Goal: Information Seeking & Learning: Compare options

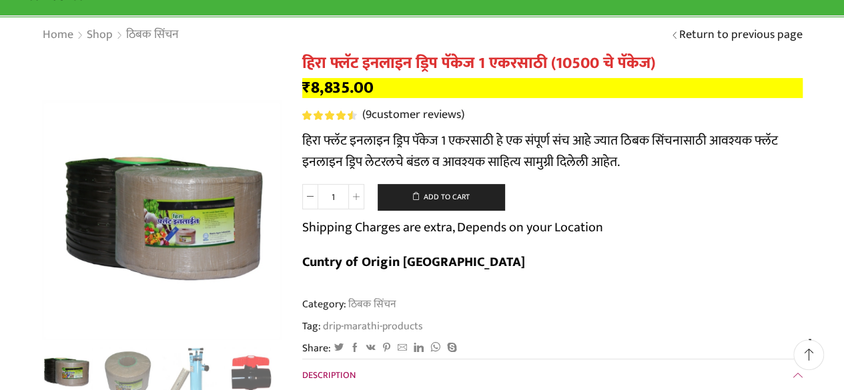
scroll to position [97, 0]
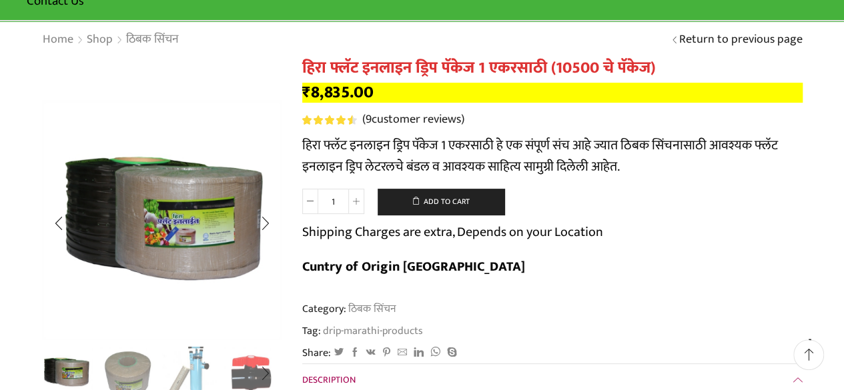
click at [196, 367] on img "3 / 10" at bounding box center [189, 372] width 55 height 55
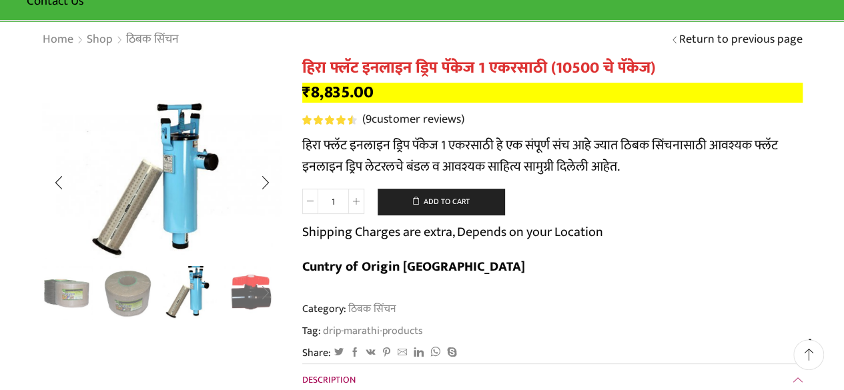
click at [265, 292] on div "Next slide" at bounding box center [264, 293] width 33 height 33
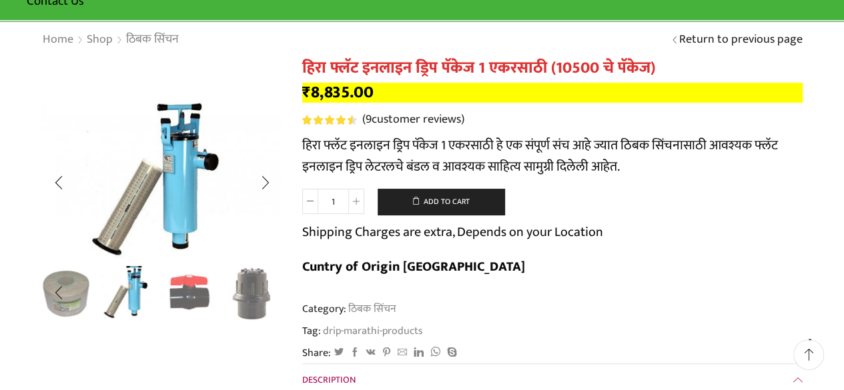
click at [265, 293] on div "Next slide" at bounding box center [264, 293] width 33 height 33
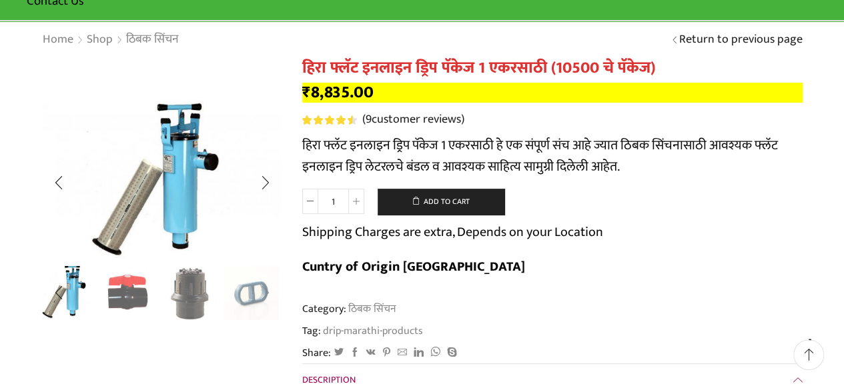
click at [265, 293] on div "Next slide" at bounding box center [264, 293] width 33 height 33
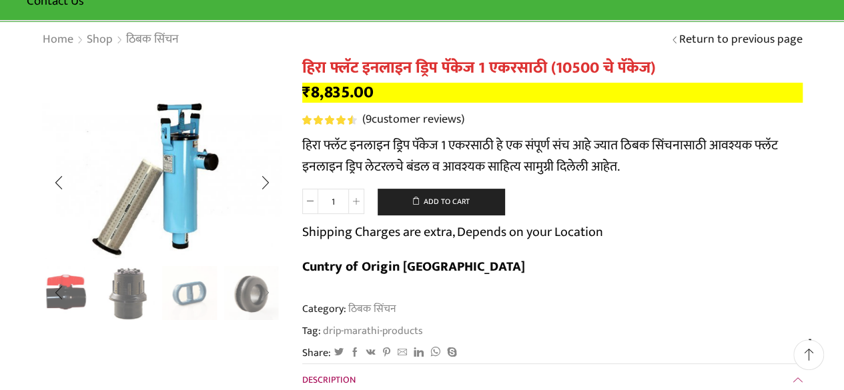
click at [265, 293] on div "Next slide" at bounding box center [264, 293] width 33 height 33
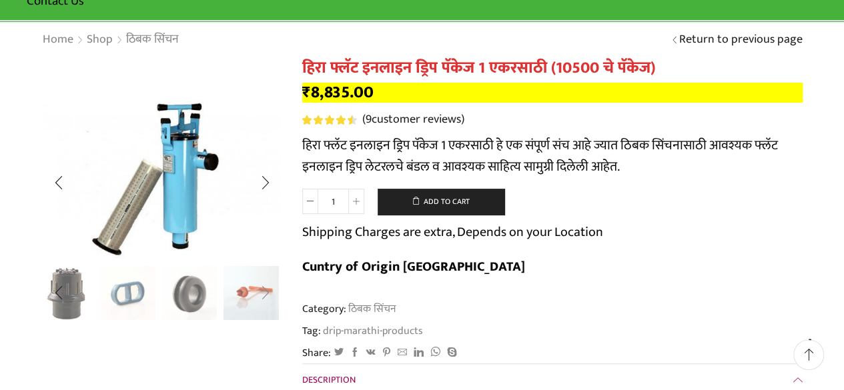
click at [265, 293] on div "Next slide" at bounding box center [264, 293] width 33 height 33
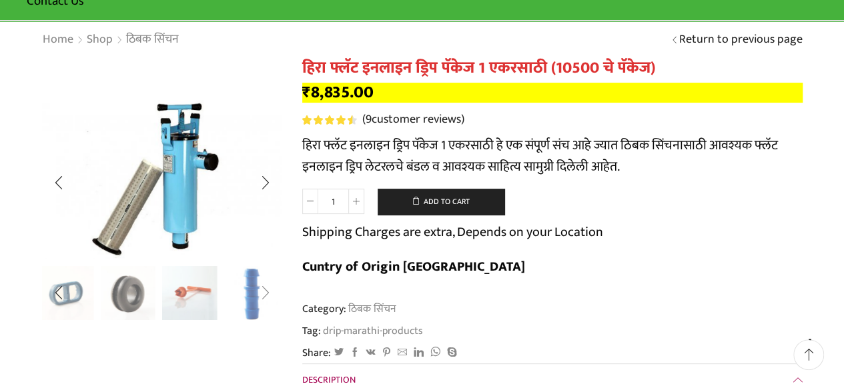
click at [265, 293] on div "Next slide" at bounding box center [264, 293] width 33 height 33
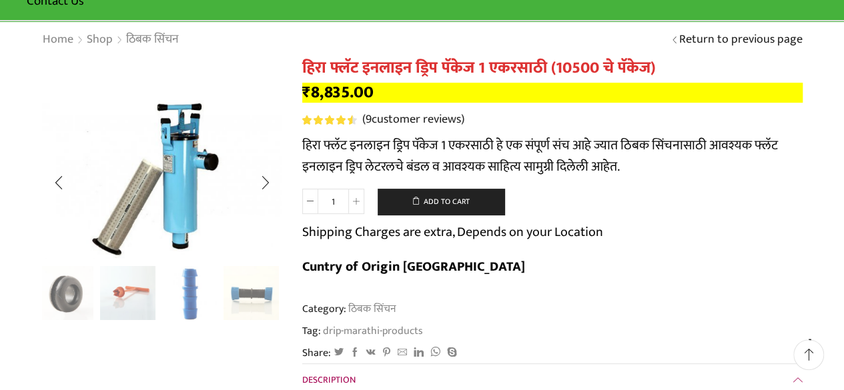
click at [57, 294] on div "Previous slide" at bounding box center [58, 293] width 33 height 33
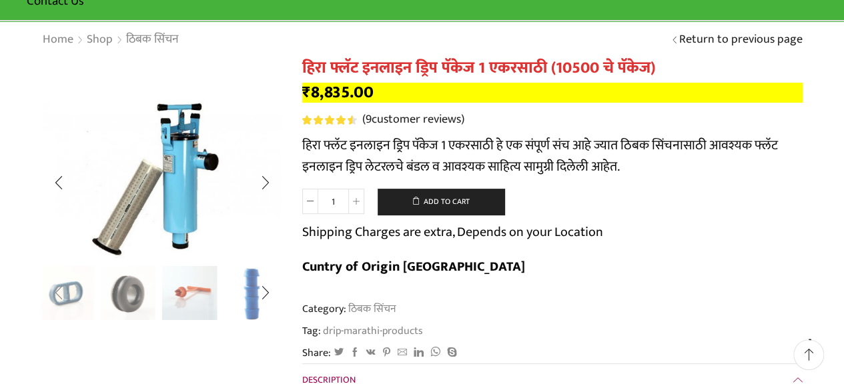
click at [57, 294] on div "Previous slide" at bounding box center [58, 293] width 33 height 33
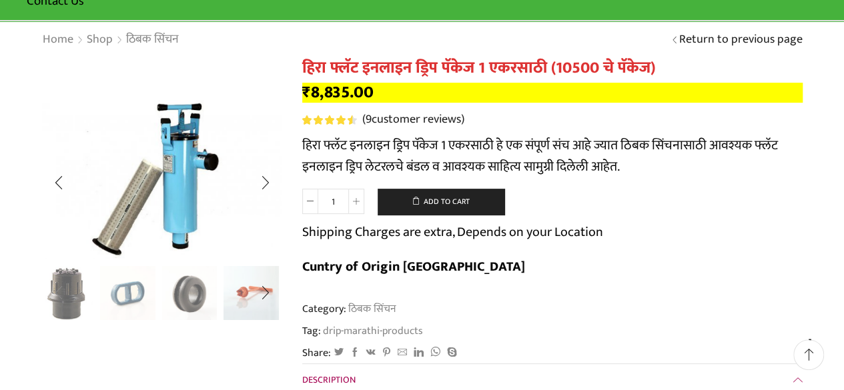
click at [57, 294] on div "Previous slide" at bounding box center [58, 293] width 33 height 33
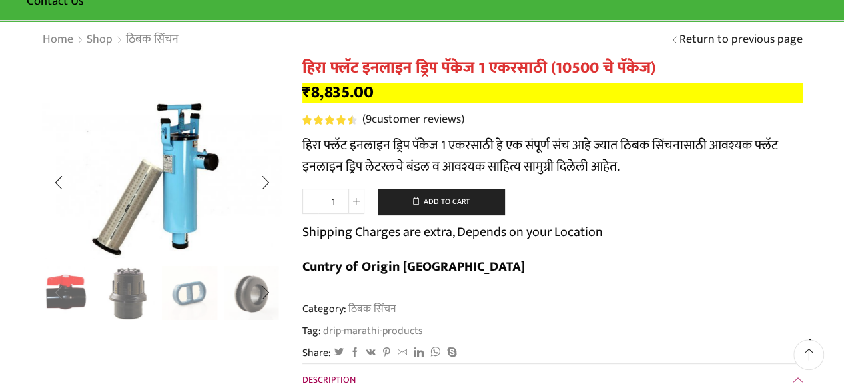
click at [57, 294] on div "Previous slide" at bounding box center [58, 293] width 33 height 33
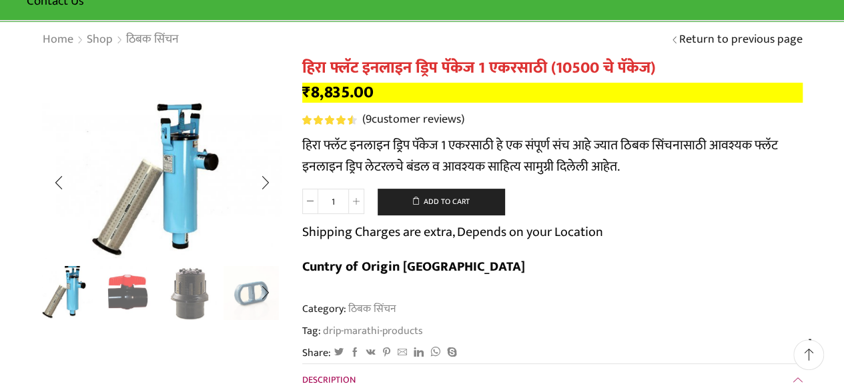
click at [57, 294] on div "Previous slide" at bounding box center [58, 293] width 33 height 33
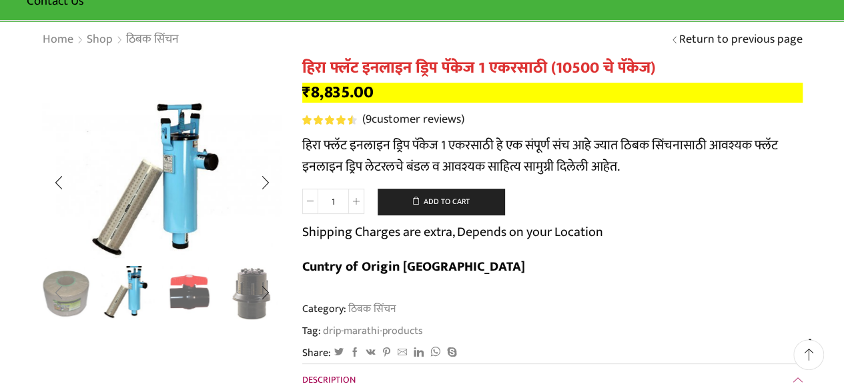
click at [57, 294] on div "Previous slide" at bounding box center [58, 293] width 33 height 33
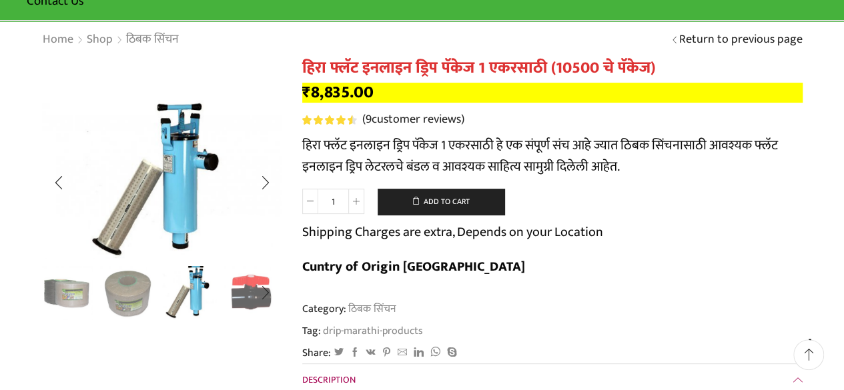
click at [57, 294] on img "1 / 10" at bounding box center [66, 293] width 55 height 55
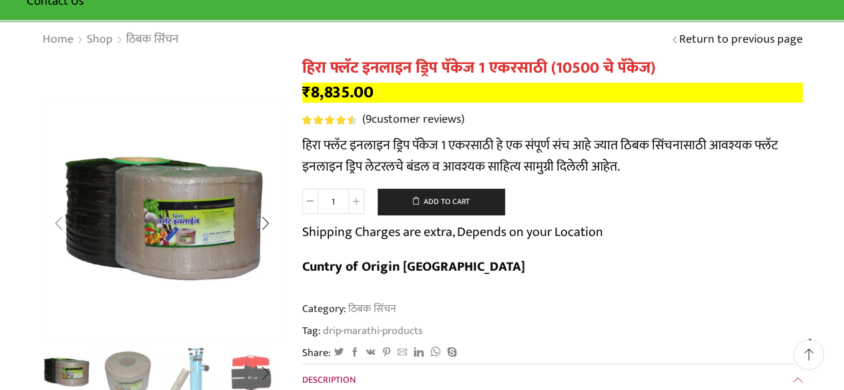
click at [58, 219] on div "Previous slide" at bounding box center [58, 223] width 33 height 33
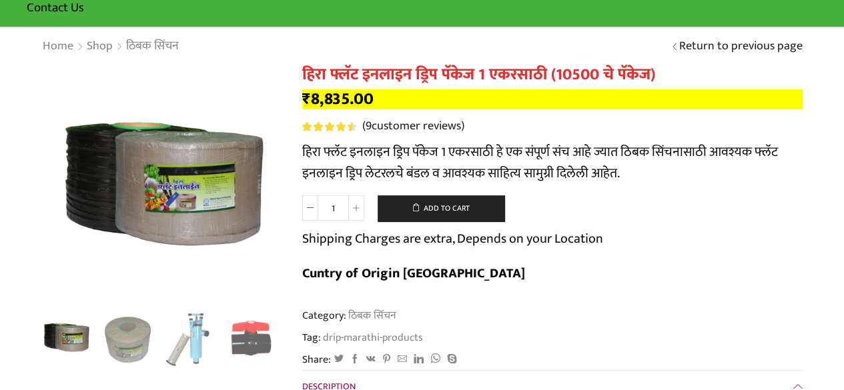
scroll to position [0, 0]
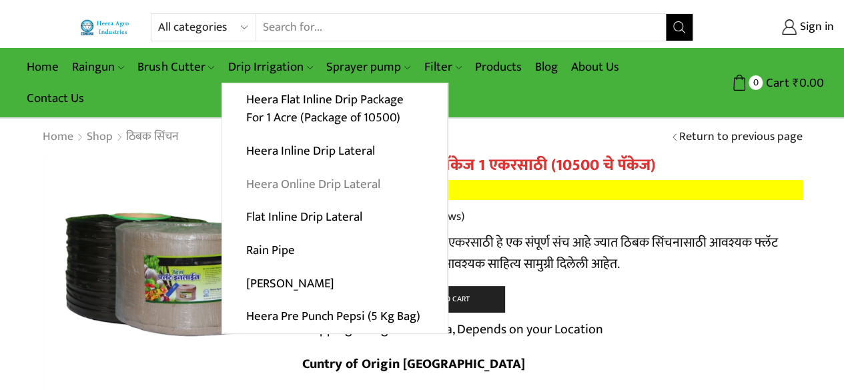
click at [295, 179] on link "Heera Online Drip Lateral" at bounding box center [334, 183] width 225 height 33
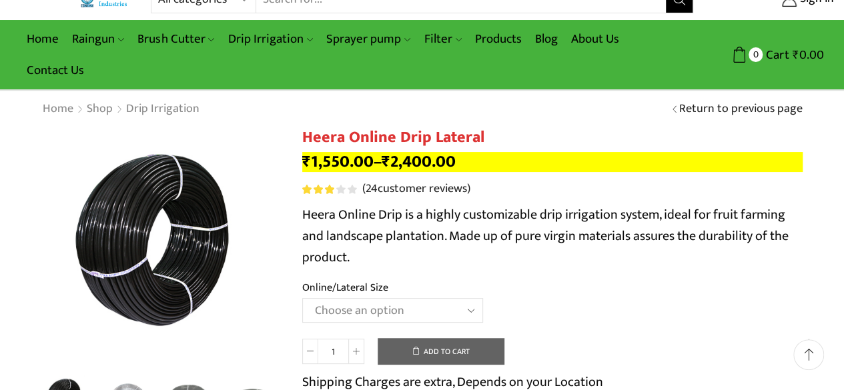
scroll to position [27, 0]
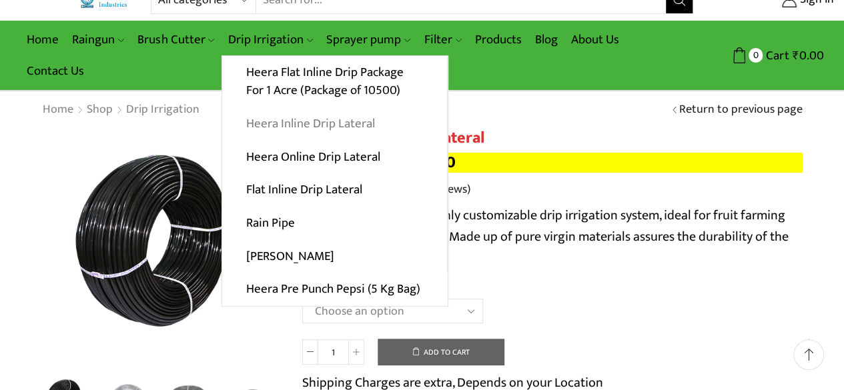
click at [286, 127] on link "Heera Inline Drip Lateral" at bounding box center [334, 123] width 225 height 33
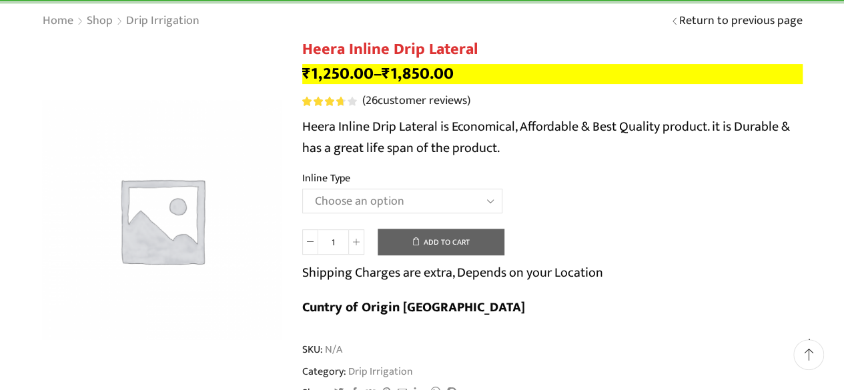
scroll to position [114, 0]
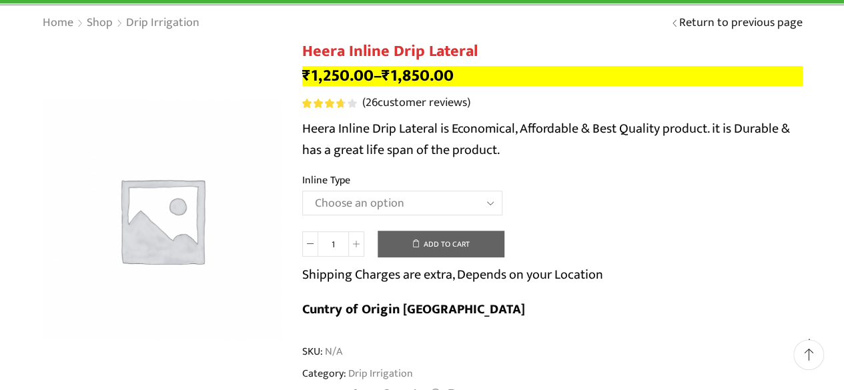
click at [489, 206] on select "Choose an option Heera Inline 12 MM (30CM) Heera Inline 12 MM (38CM) Heera Inli…" at bounding box center [402, 203] width 200 height 25
click at [302, 192] on select "Choose an option Heera Inline 12 MM (30CM) Heera Inline 12 MM (38CM) Heera Inli…" at bounding box center [402, 203] width 200 height 25
select select "Heera Inline 16 MM (45CM)"
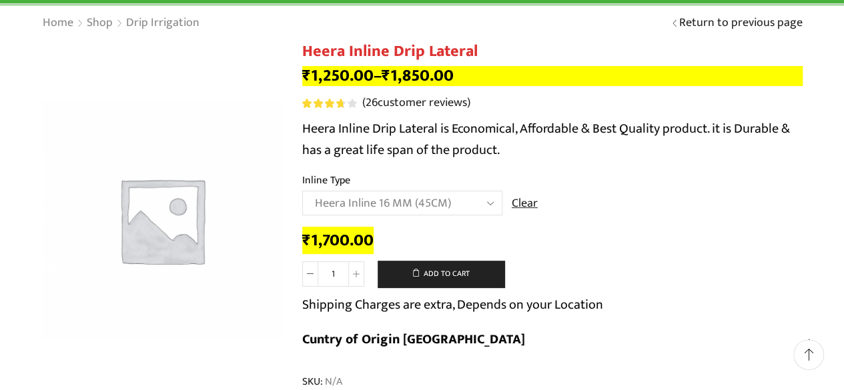
scroll to position [0, 0]
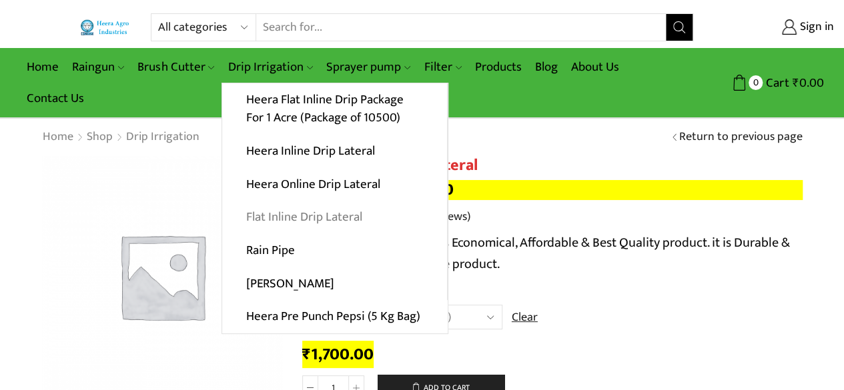
click at [301, 214] on link "Flat Inline Drip Lateral" at bounding box center [334, 217] width 225 height 33
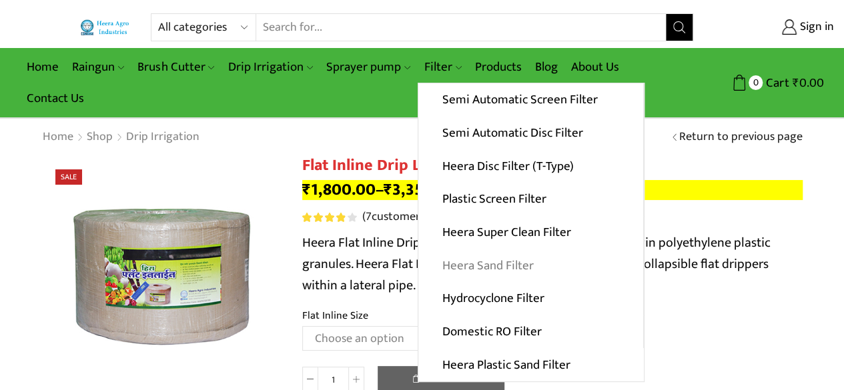
click at [460, 261] on link "Heera Sand Filter" at bounding box center [530, 265] width 225 height 33
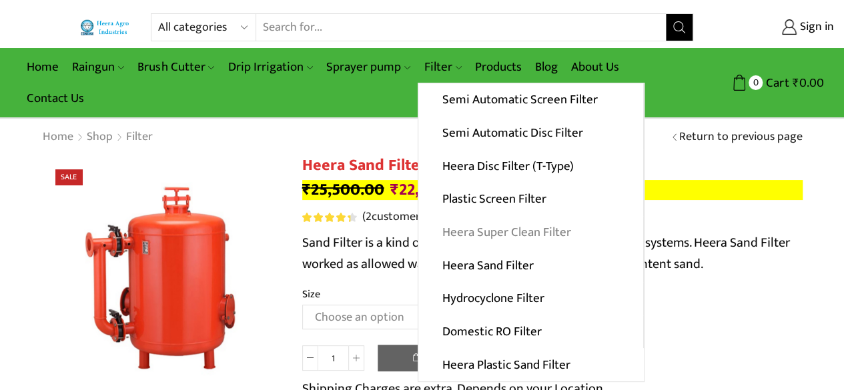
click at [474, 232] on link "Heera Super Clean Filter" at bounding box center [530, 232] width 225 height 33
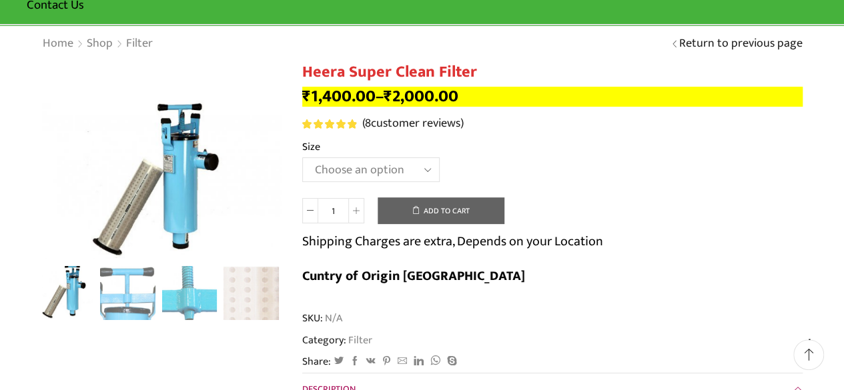
scroll to position [103, 0]
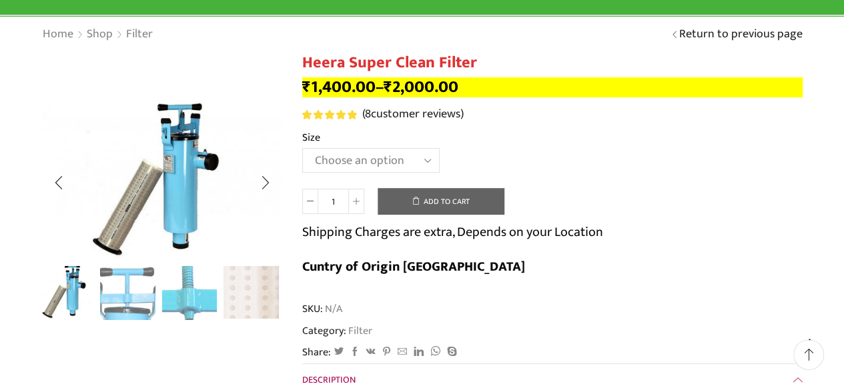
click at [247, 294] on img "4 / 4" at bounding box center [251, 291] width 55 height 55
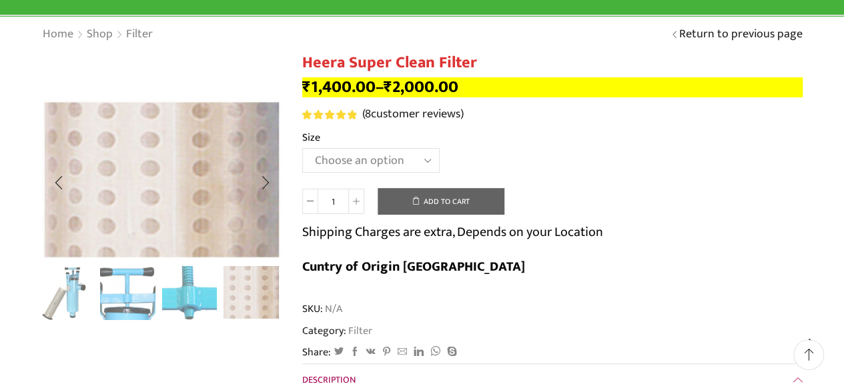
click at [202, 294] on img "3 / 4" at bounding box center [189, 291] width 55 height 55
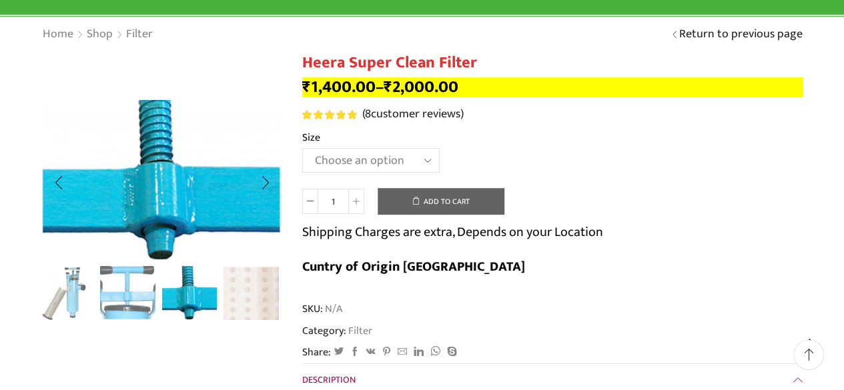
click at [139, 294] on img "2 / 4" at bounding box center [127, 291] width 55 height 55
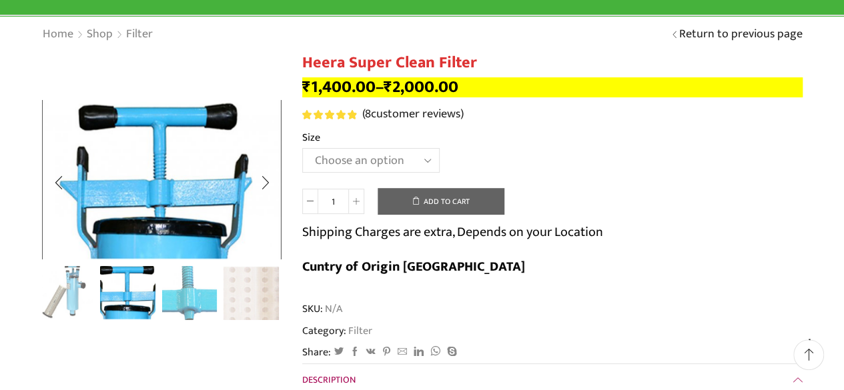
click at [69, 294] on img "1 / 4" at bounding box center [66, 291] width 55 height 55
